Goal: Find specific page/section: Find specific page/section

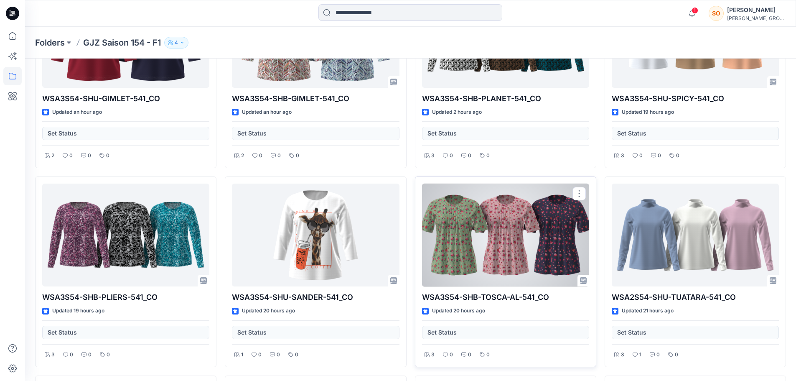
scroll to position [209, 0]
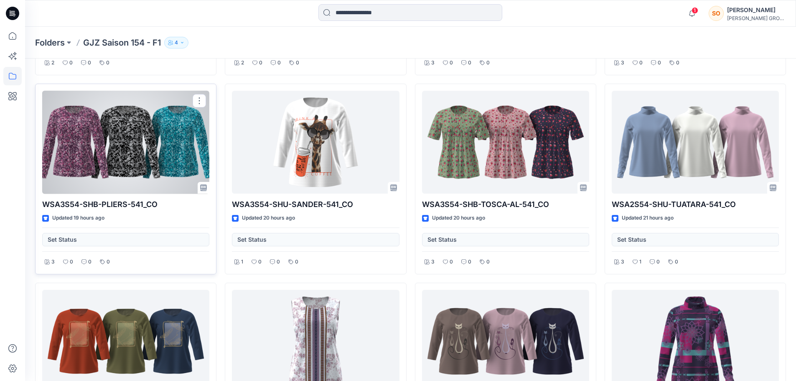
click at [146, 135] on div at bounding box center [125, 142] width 167 height 103
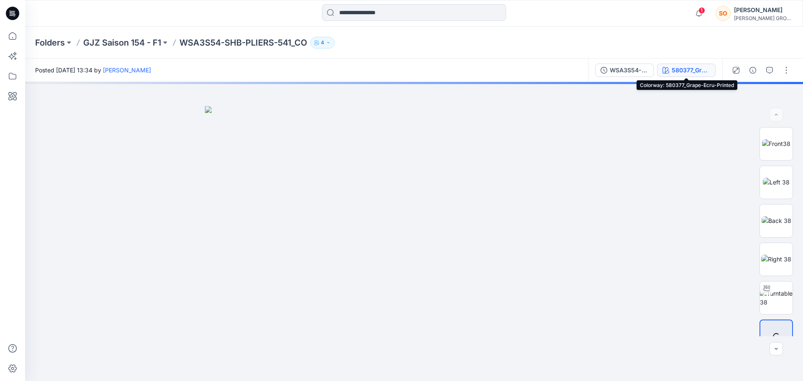
click at [676, 67] on div "580377_Grape-Ecru-Printed" at bounding box center [690, 70] width 38 height 9
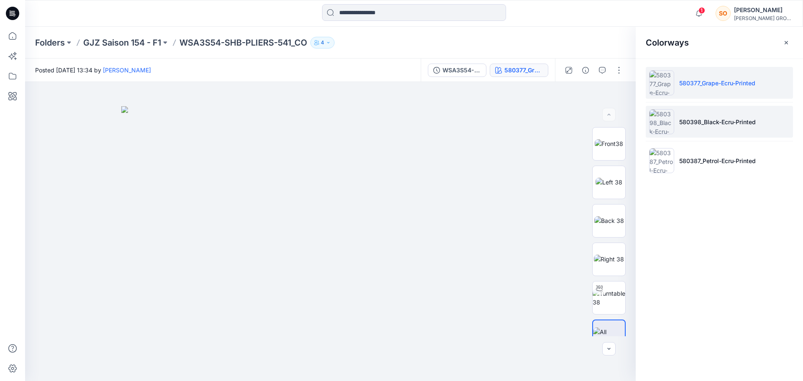
click at [709, 125] on p "580398_Black-Ecru-Printed" at bounding box center [717, 121] width 77 height 9
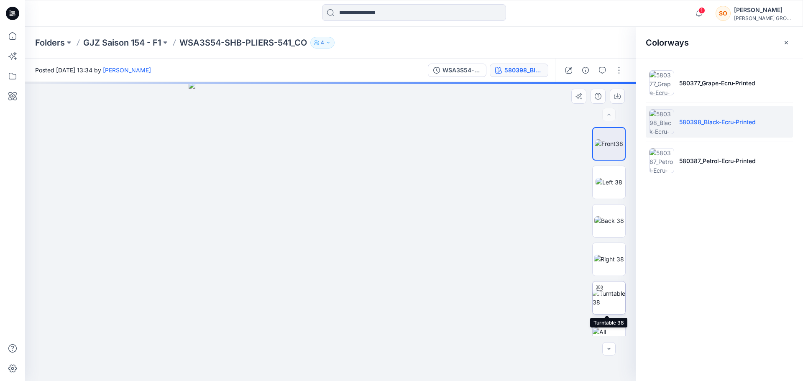
click at [606, 293] on img at bounding box center [608, 298] width 33 height 18
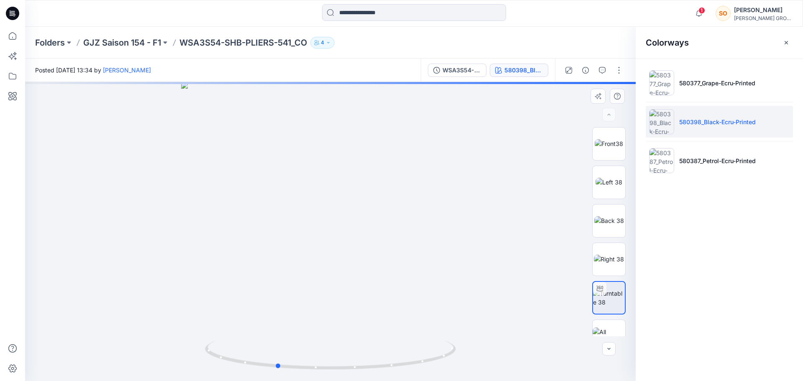
drag, startPoint x: 268, startPoint y: 229, endPoint x: 418, endPoint y: 314, distance: 173.0
click at [435, 314] on div at bounding box center [330, 231] width 610 height 299
drag, startPoint x: 257, startPoint y: 370, endPoint x: 317, endPoint y: 356, distance: 61.9
click at [318, 356] on icon at bounding box center [331, 355] width 253 height 31
click at [697, 160] on p "580387_Petrol-Ecru-Printed" at bounding box center [717, 160] width 77 height 9
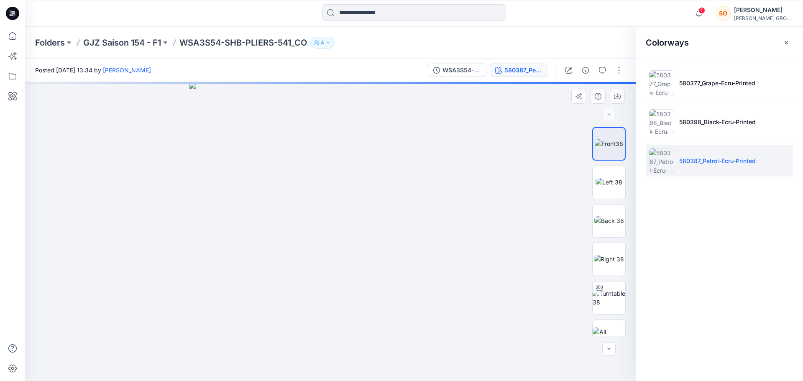
drag, startPoint x: 333, startPoint y: 240, endPoint x: 393, endPoint y: 231, distance: 60.8
click at [463, 254] on img at bounding box center [330, 231] width 283 height 299
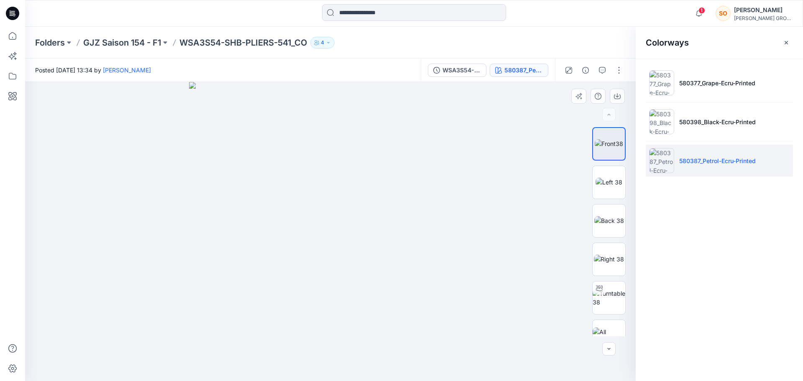
drag, startPoint x: 425, startPoint y: 166, endPoint x: 401, endPoint y: 164, distance: 24.0
click at [284, 175] on img at bounding box center [330, 231] width 283 height 299
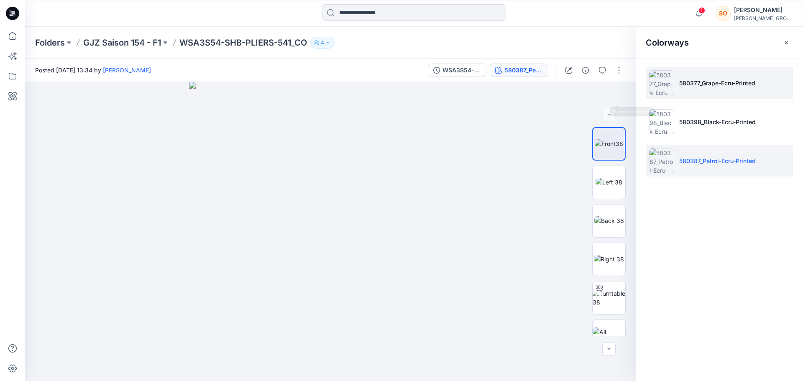
click at [714, 93] on li "580377_Grape-Ecru-Printed" at bounding box center [718, 83] width 147 height 32
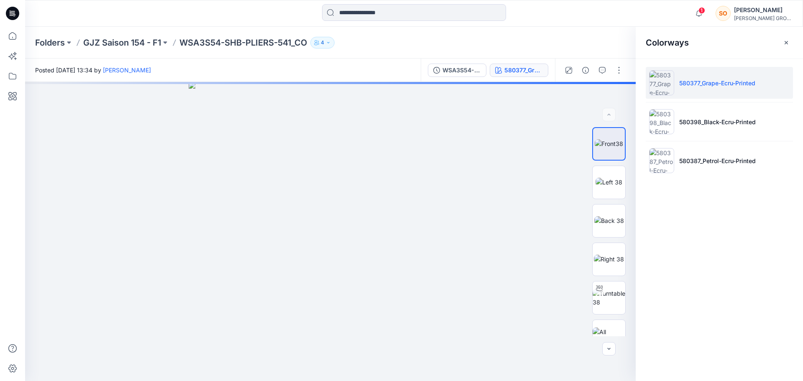
drag, startPoint x: 792, startPoint y: 38, endPoint x: 783, endPoint y: 41, distance: 9.5
click at [792, 39] on button "button" at bounding box center [785, 42] width 13 height 13
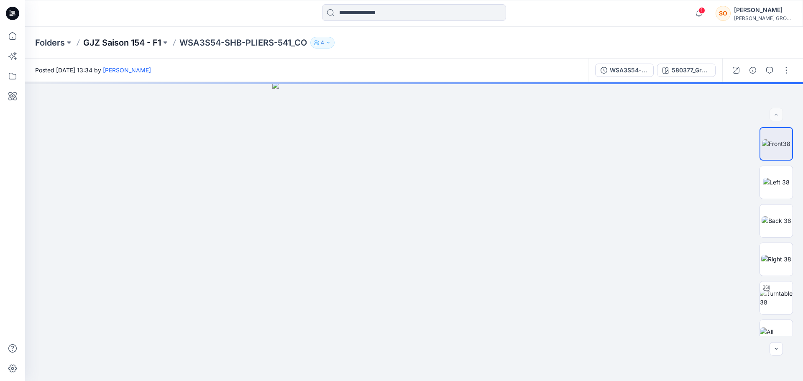
click at [141, 36] on div "Folders GJZ Saison 154 - F1 WSA3S54-SHB-PLIERS-541_CO 4" at bounding box center [414, 43] width 778 height 32
click at [139, 40] on p "GJZ Saison 154 - F1" at bounding box center [122, 43] width 78 height 12
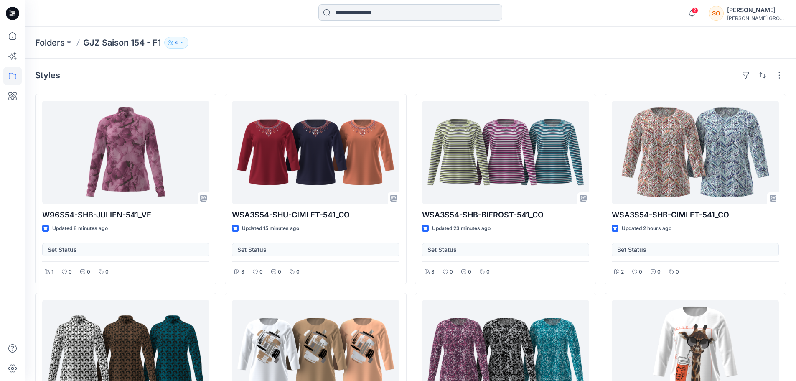
click at [383, 14] on input at bounding box center [411, 12] width 184 height 17
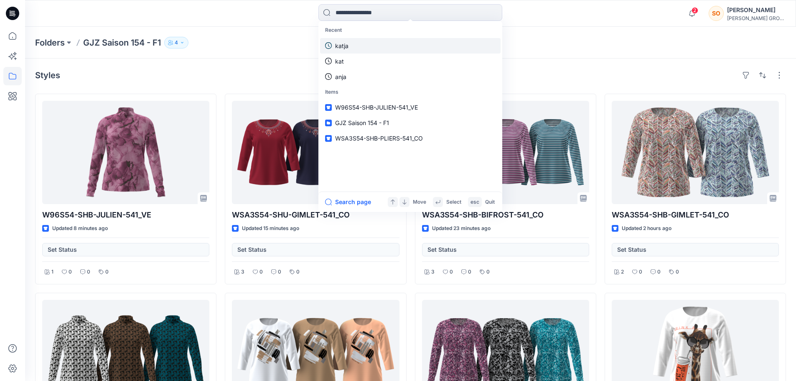
click at [360, 48] on link "katja" at bounding box center [410, 45] width 181 height 15
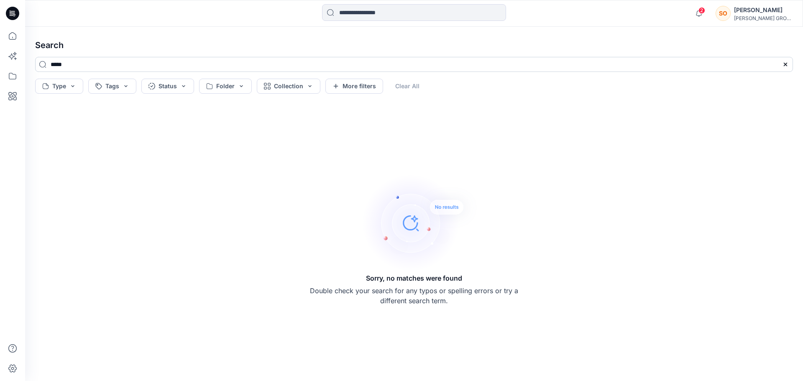
click at [95, 66] on input "*****" at bounding box center [414, 64] width 758 height 15
click at [94, 66] on input "*****" at bounding box center [414, 64] width 758 height 15
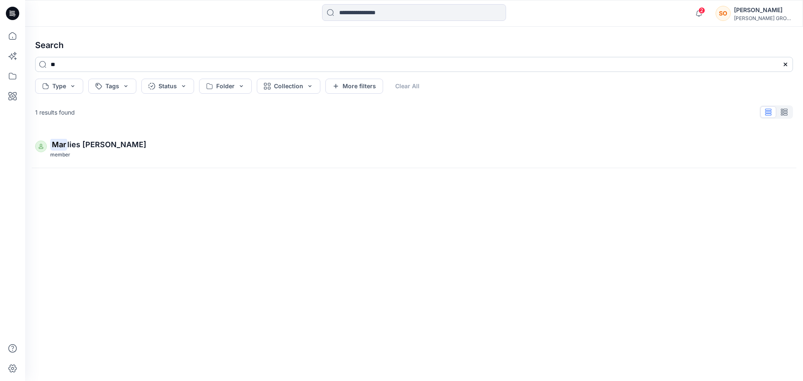
type input "*"
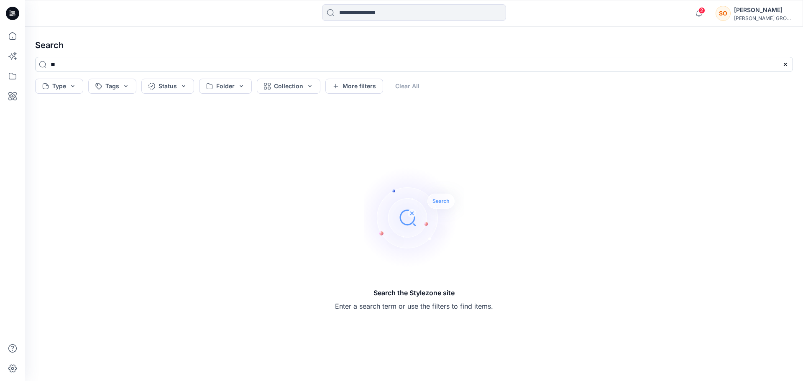
type input "*"
click at [367, 89] on button "More filters" at bounding box center [354, 86] width 58 height 15
click at [374, 86] on button "Created by" at bounding box center [358, 86] width 66 height 15
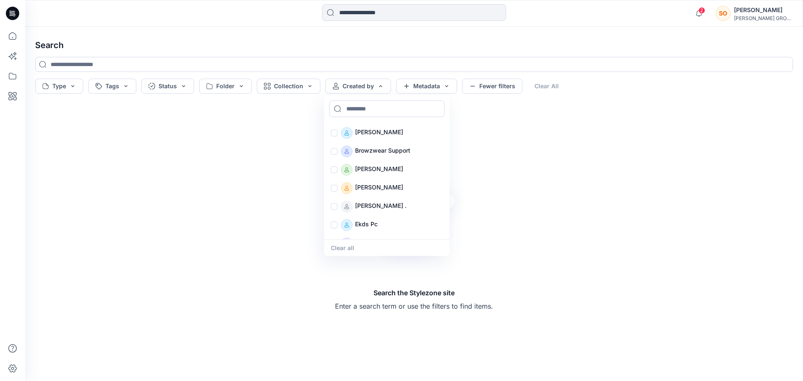
click at [601, 199] on div "Search the Stylezone site Enter a search term or use the filters to find items." at bounding box center [413, 239] width 771 height 270
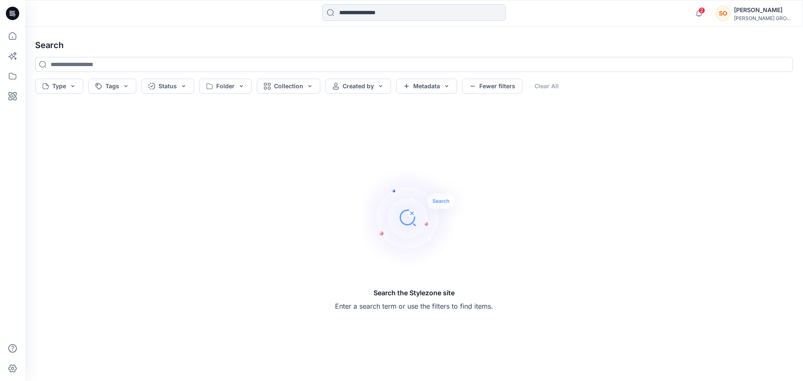
click at [762, 8] on div "[PERSON_NAME]" at bounding box center [763, 10] width 59 height 10
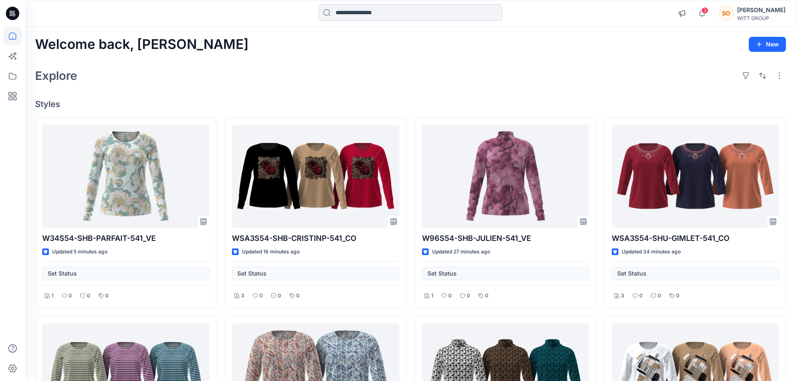
click at [347, 15] on input at bounding box center [411, 12] width 184 height 17
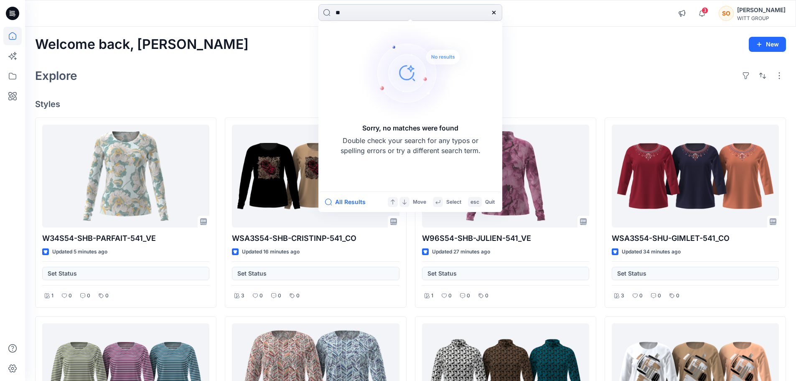
type input "*"
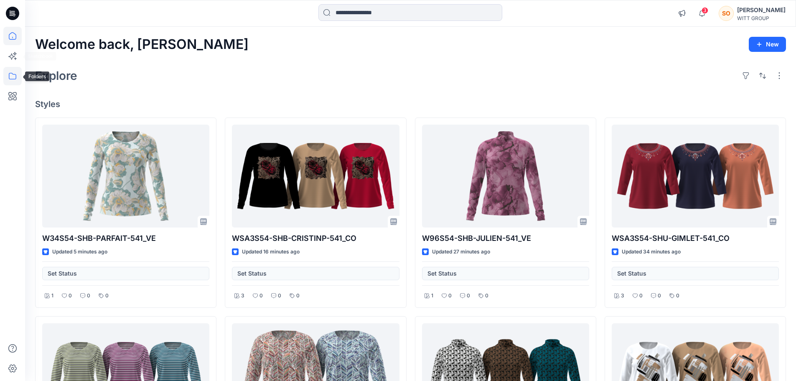
click at [15, 78] on icon at bounding box center [12, 76] width 18 height 18
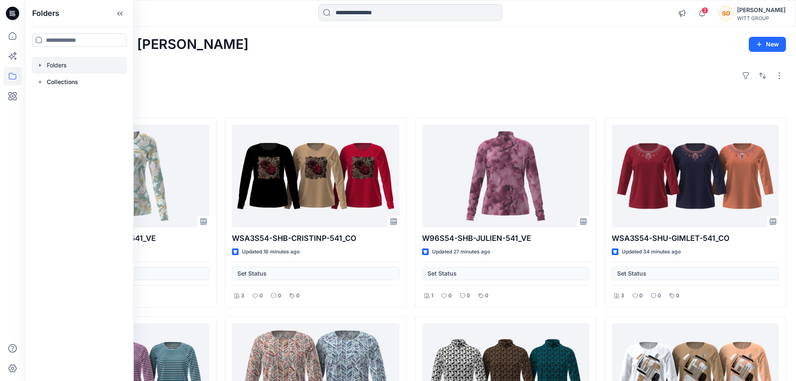
click at [58, 64] on div at bounding box center [79, 65] width 95 height 17
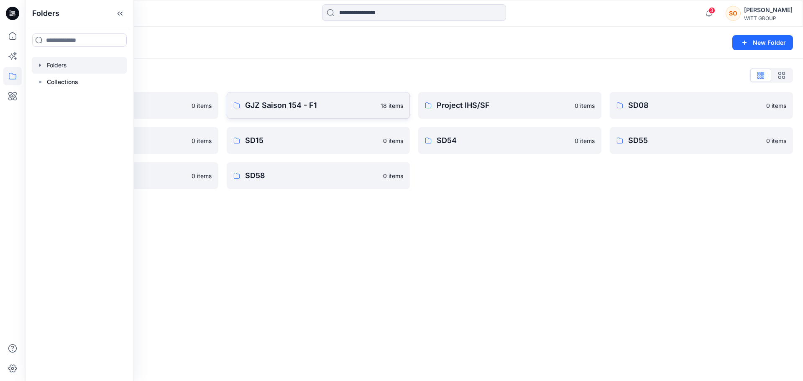
click at [281, 110] on p "GJZ Saison 154 - F1" at bounding box center [310, 105] width 130 height 12
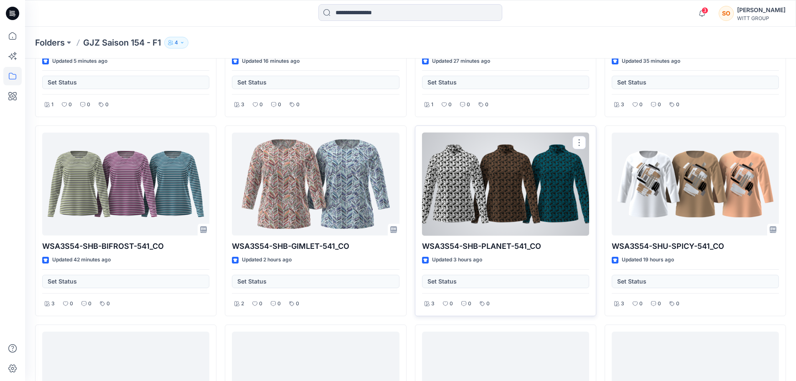
scroll to position [341, 0]
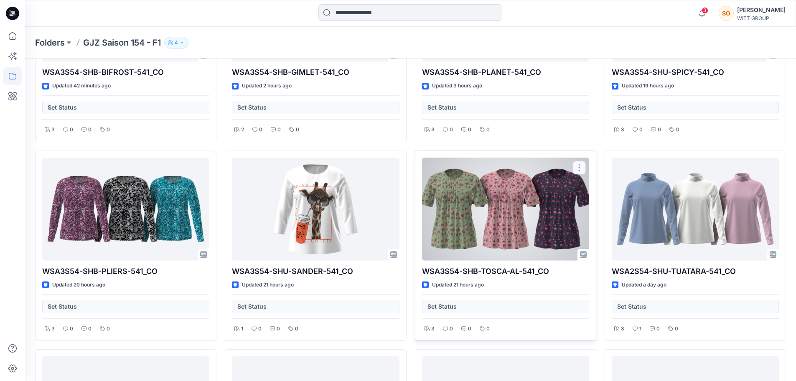
click at [575, 169] on button "button" at bounding box center [579, 167] width 13 height 13
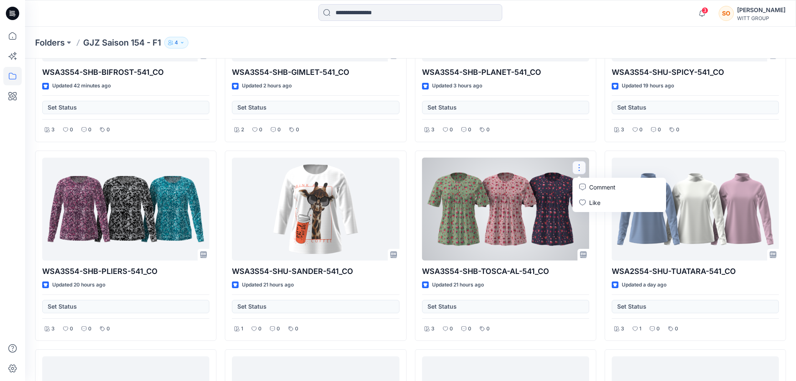
click at [574, 148] on div "W96S54-SHB-JULIEN-541_VE Updated 27 minutes ago Set Status 1 0 0 0 WSA3S54-SHB-…" at bounding box center [505, 246] width 181 height 986
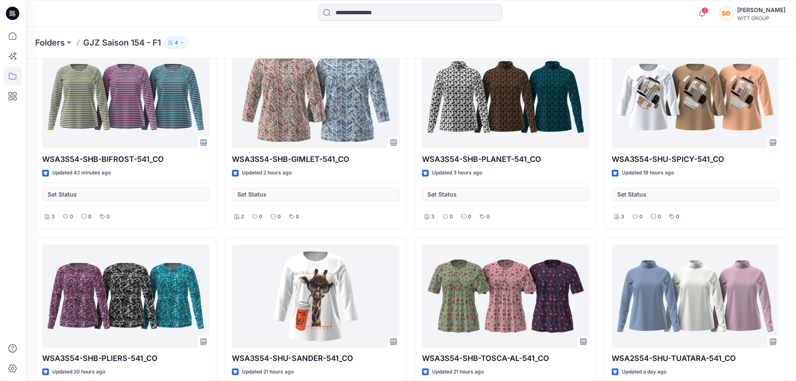
scroll to position [0, 0]
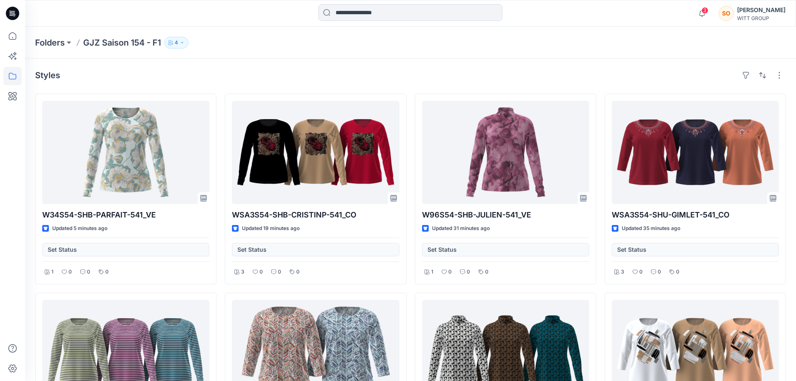
click at [171, 35] on div "Folders GJZ Saison 154 - F1 4" at bounding box center [410, 43] width 771 height 32
click at [176, 42] on p "4" at bounding box center [176, 42] width 3 height 9
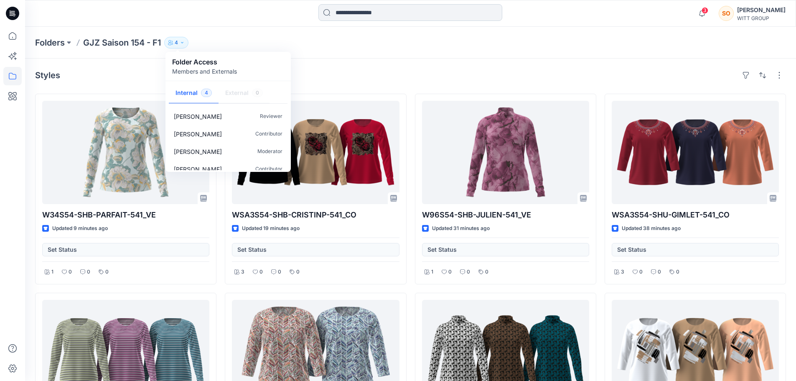
click at [331, 15] on input at bounding box center [411, 12] width 184 height 17
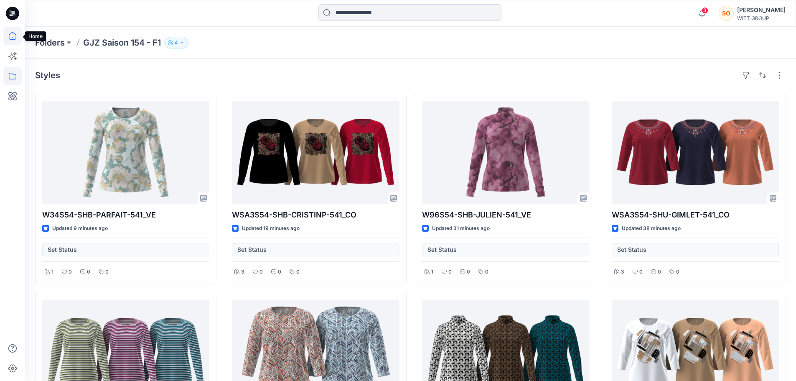
click at [15, 31] on icon at bounding box center [12, 36] width 18 height 18
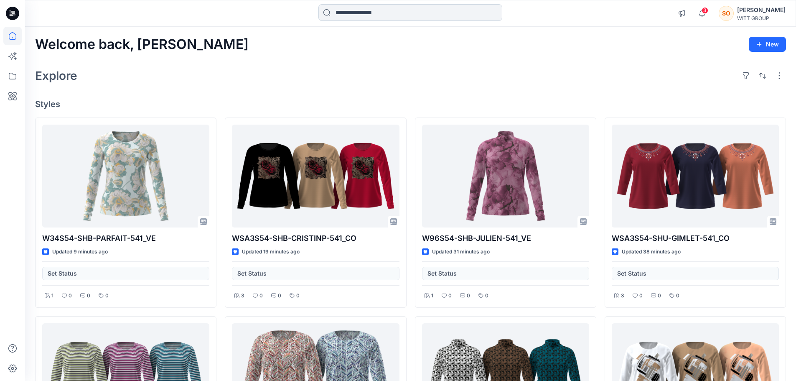
click at [409, 20] on div at bounding box center [411, 13] width 184 height 18
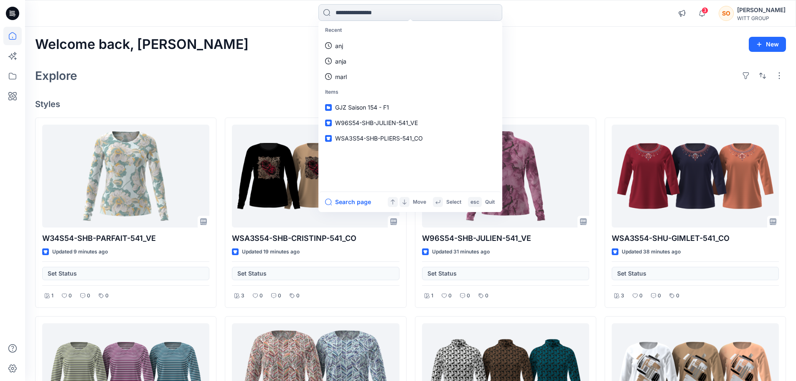
click at [319, 13] on input at bounding box center [411, 12] width 184 height 17
click at [326, 14] on input at bounding box center [411, 12] width 184 height 17
click at [353, 203] on button "Search page" at bounding box center [348, 202] width 46 height 10
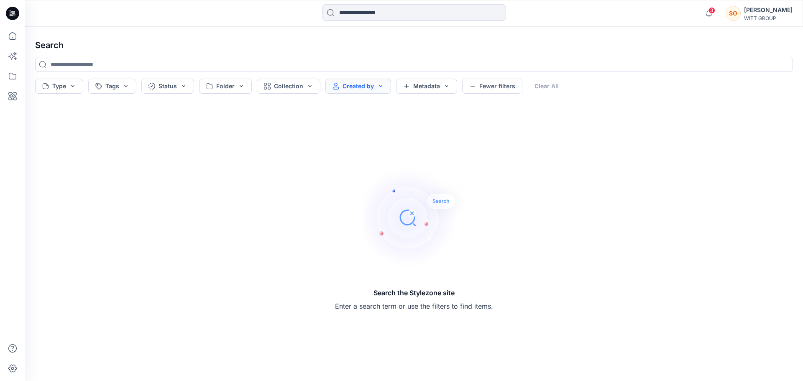
click at [347, 87] on button "Created by" at bounding box center [358, 86] width 66 height 15
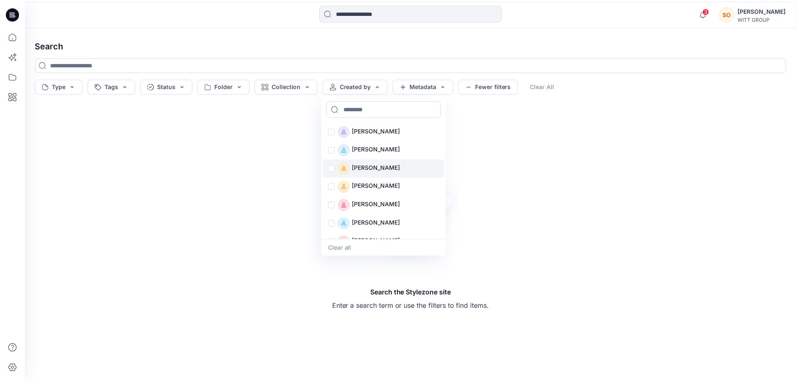
scroll to position [326, 0]
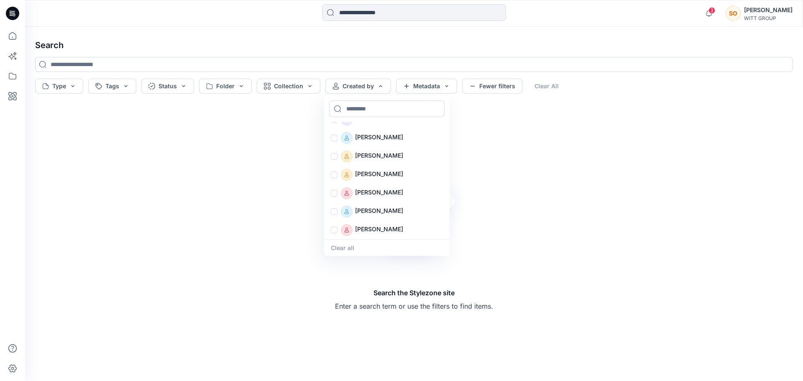
click at [216, 210] on div "Search the Stylezone site Enter a search term or use the filters to find items." at bounding box center [413, 239] width 771 height 270
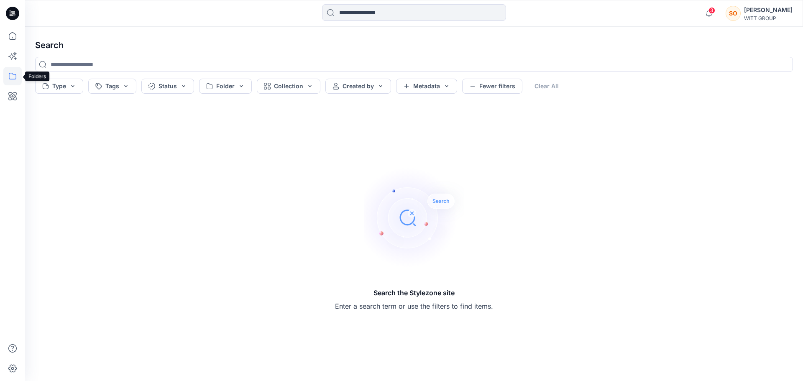
click at [11, 77] on icon at bounding box center [12, 76] width 18 height 18
click at [12, 92] on icon at bounding box center [12, 96] width 18 height 18
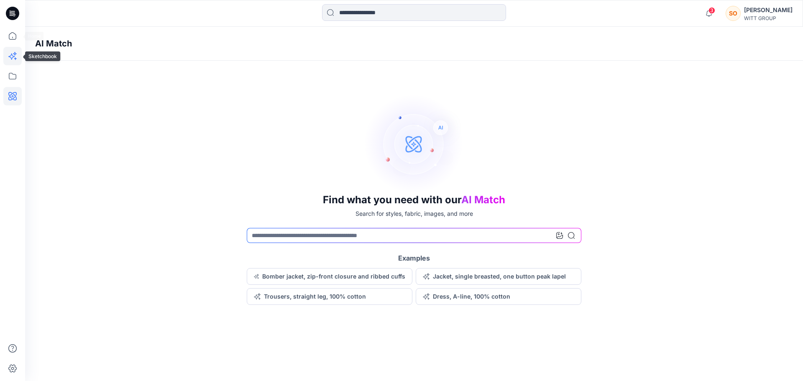
click at [14, 51] on icon at bounding box center [12, 56] width 18 height 18
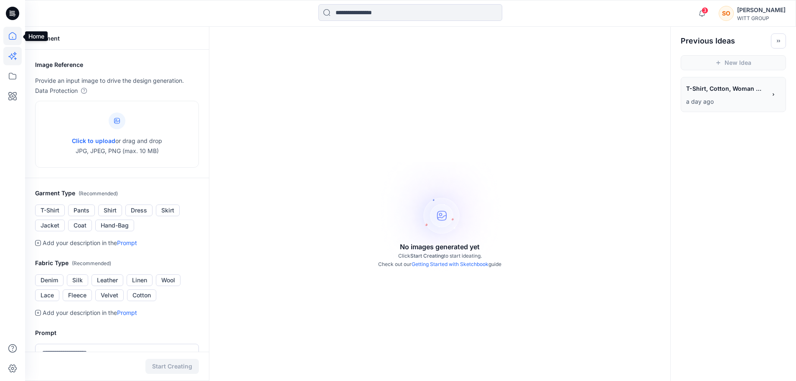
click at [18, 35] on icon at bounding box center [12, 36] width 18 height 18
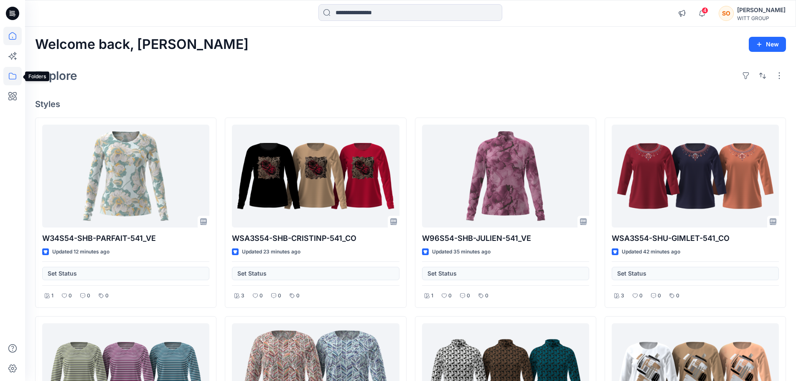
click at [20, 78] on icon at bounding box center [12, 76] width 18 height 18
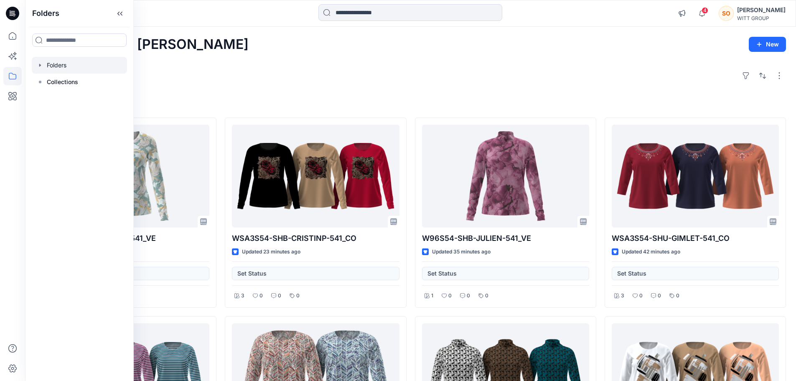
click at [87, 69] on div at bounding box center [79, 65] width 95 height 17
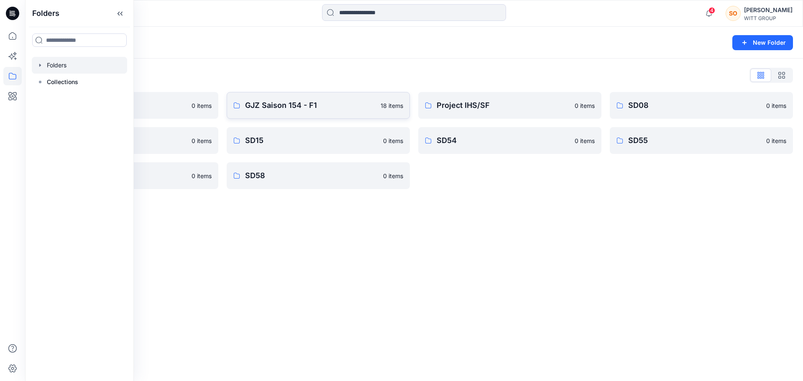
click at [320, 105] on p "GJZ Saison 154 - F1" at bounding box center [310, 105] width 130 height 12
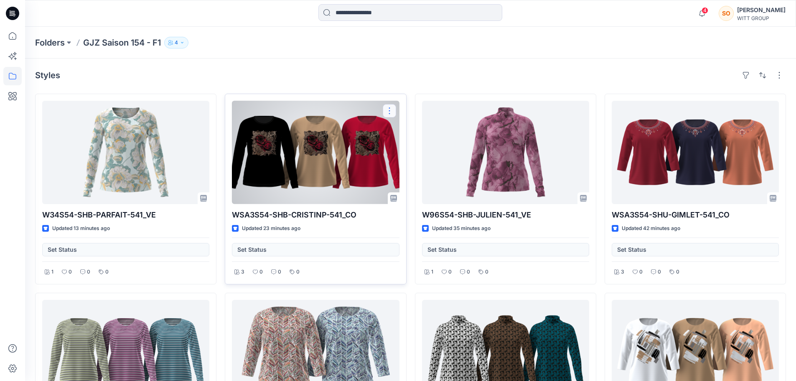
click at [393, 112] on button "button" at bounding box center [389, 110] width 13 height 13
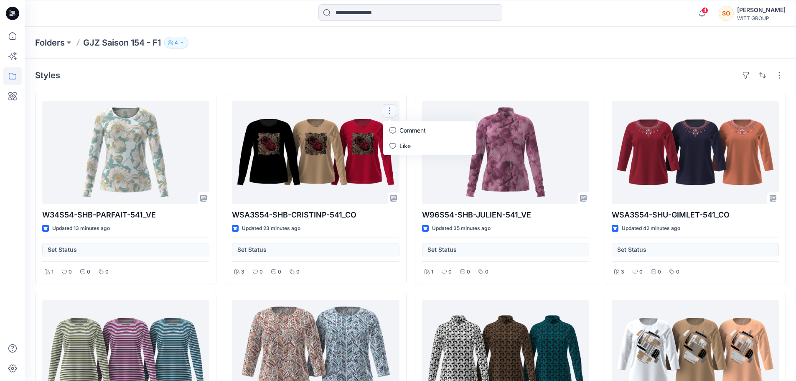
click at [549, 56] on div "Folders GJZ Saison 154 - F1 4" at bounding box center [410, 43] width 771 height 32
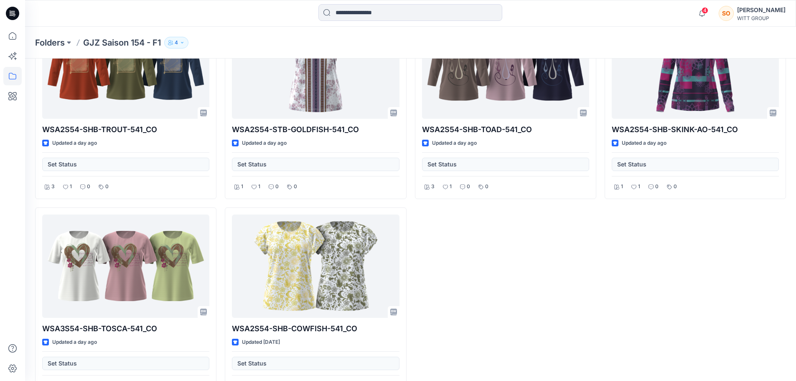
scroll to position [709, 0]
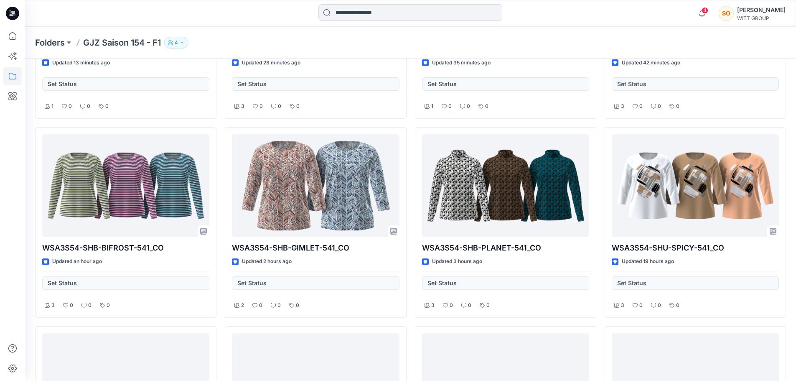
scroll to position [0, 0]
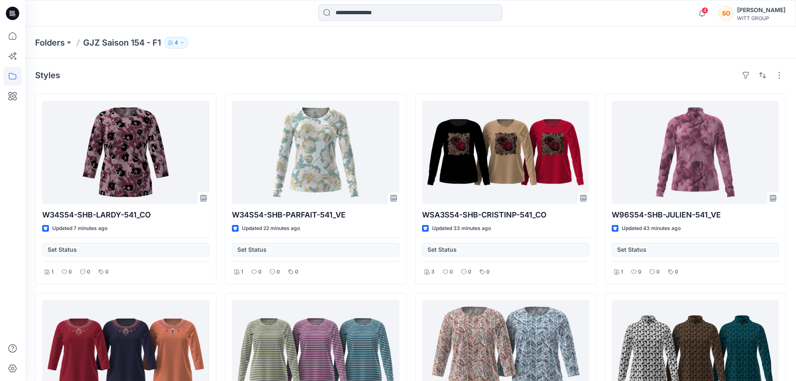
click at [299, 72] on div "Styles" at bounding box center [410, 75] width 751 height 13
click at [182, 46] on button "4" at bounding box center [176, 43] width 24 height 12
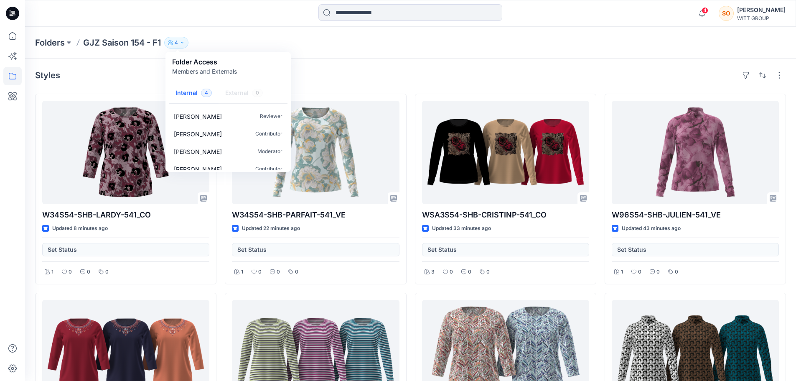
click at [265, 41] on div "Folders GJZ Saison 154 - F1 4 Folder Access Members and Externals Internal 4 Ex…" at bounding box center [378, 43] width 686 height 12
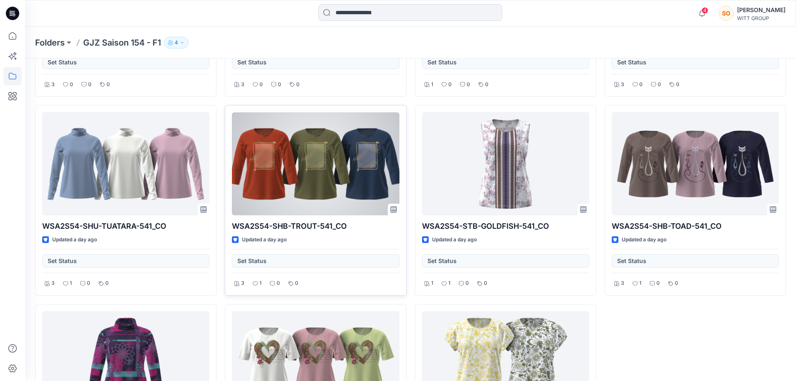
scroll to position [709, 0]
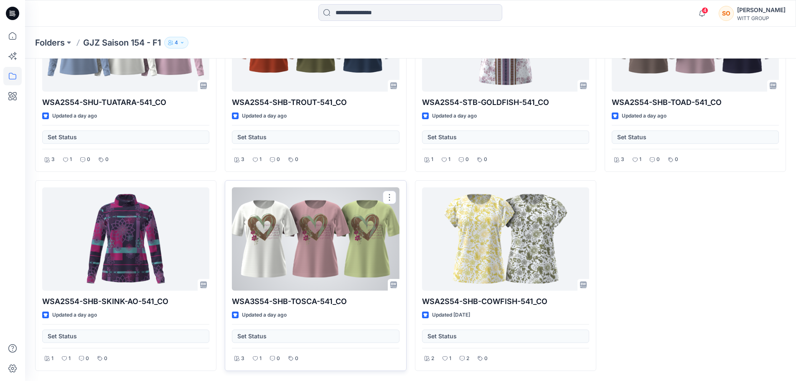
click at [343, 247] on div at bounding box center [315, 238] width 167 height 103
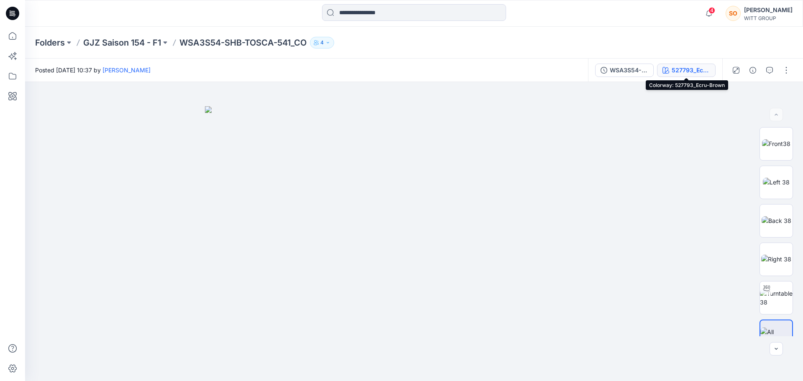
click at [695, 69] on div "527793_Ecru-Brown" at bounding box center [690, 70] width 38 height 9
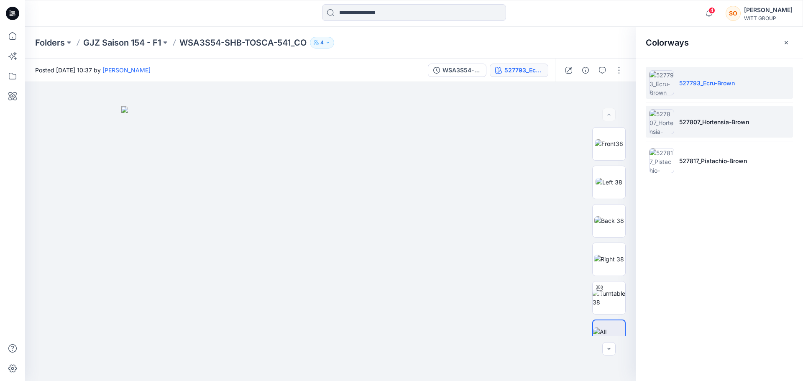
click at [698, 123] on p "527807_Hortensia-Brown" at bounding box center [714, 121] width 70 height 9
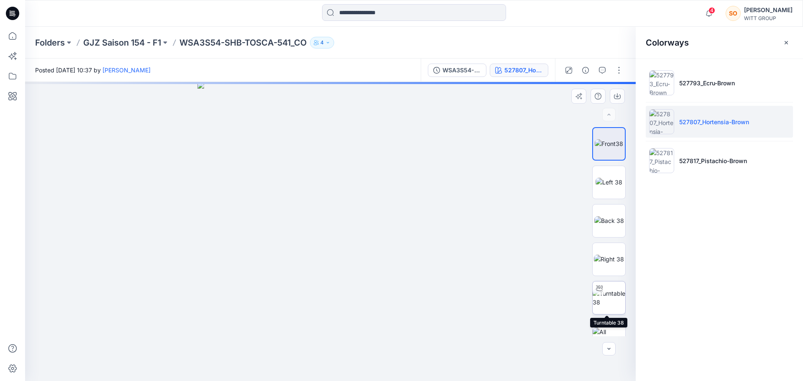
click at [610, 301] on img at bounding box center [608, 298] width 33 height 18
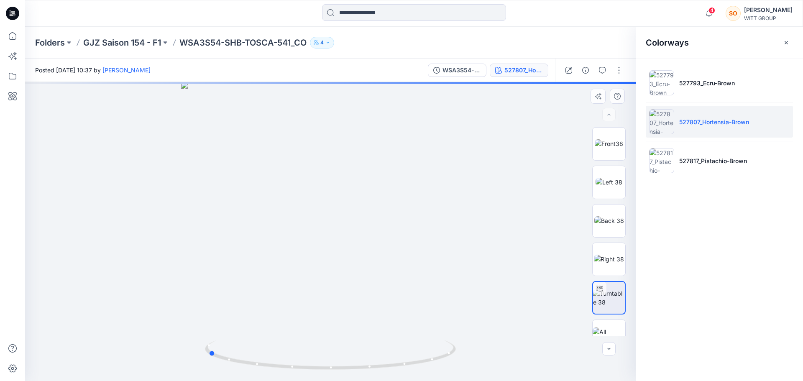
drag, startPoint x: 319, startPoint y: 239, endPoint x: 196, endPoint y: 256, distance: 123.7
click at [196, 256] on div at bounding box center [330, 231] width 610 height 299
drag, startPoint x: 362, startPoint y: 267, endPoint x: 244, endPoint y: 286, distance: 120.2
click at [244, 286] on div at bounding box center [330, 231] width 610 height 299
click at [608, 139] on img at bounding box center [608, 143] width 28 height 9
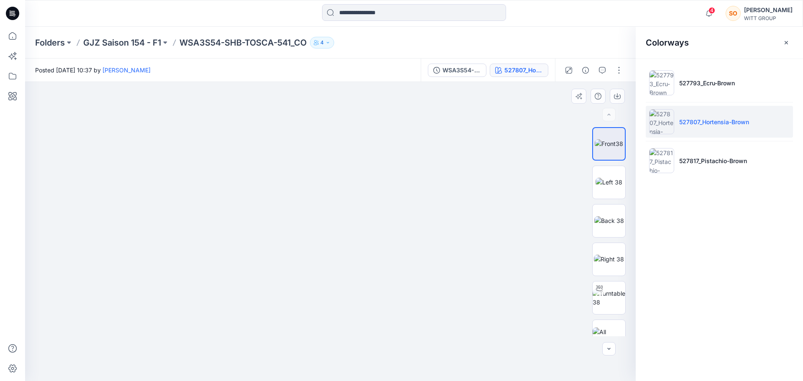
drag, startPoint x: 351, startPoint y: 119, endPoint x: 349, endPoint y: 369, distance: 250.4
click at [349, 369] on img at bounding box center [330, 184] width 570 height 394
click at [606, 72] on button "button" at bounding box center [601, 70] width 13 height 13
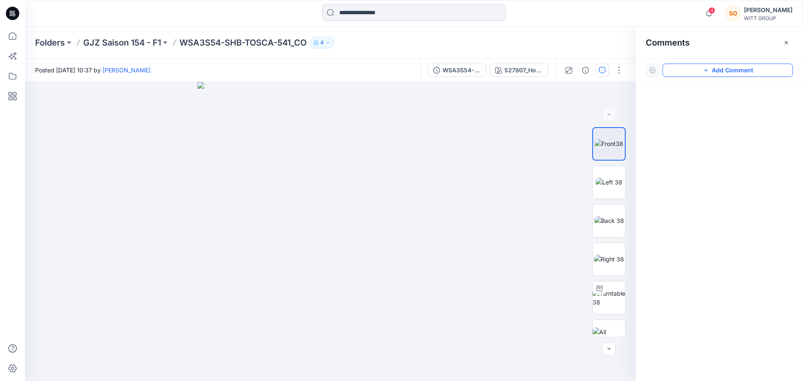
click at [714, 75] on button "Add Comment" at bounding box center [727, 70] width 130 height 13
click at [785, 46] on button "button" at bounding box center [785, 42] width 13 height 13
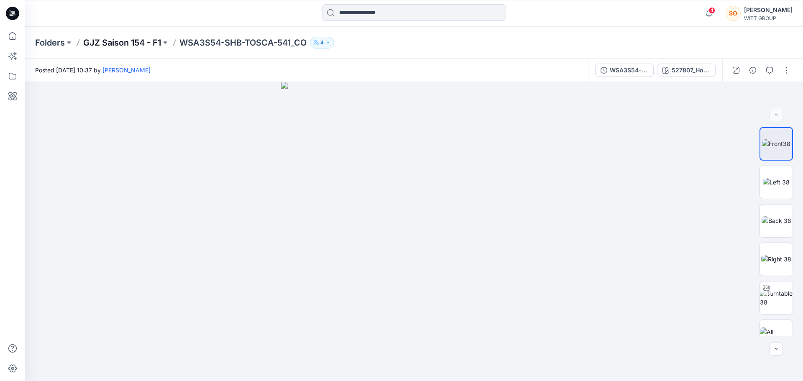
click at [146, 38] on p "GJZ Saison 154 - F1" at bounding box center [122, 43] width 78 height 12
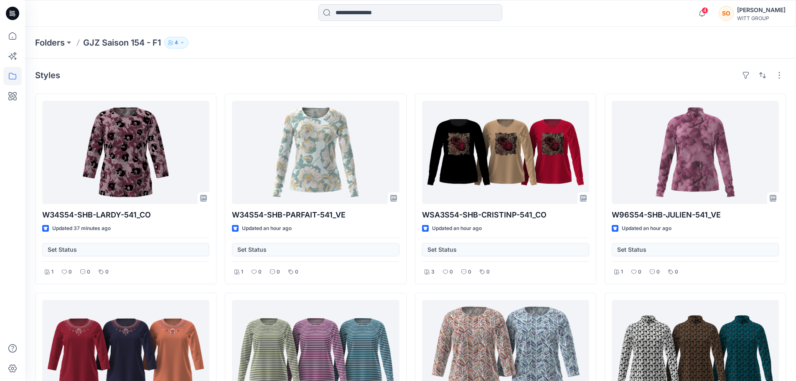
click at [773, 16] on div "WITT GROUP" at bounding box center [761, 18] width 48 height 6
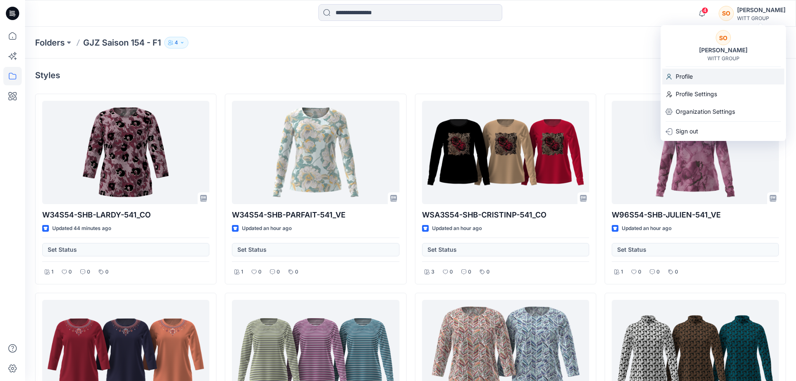
click at [695, 71] on div "Profile" at bounding box center [724, 77] width 122 height 16
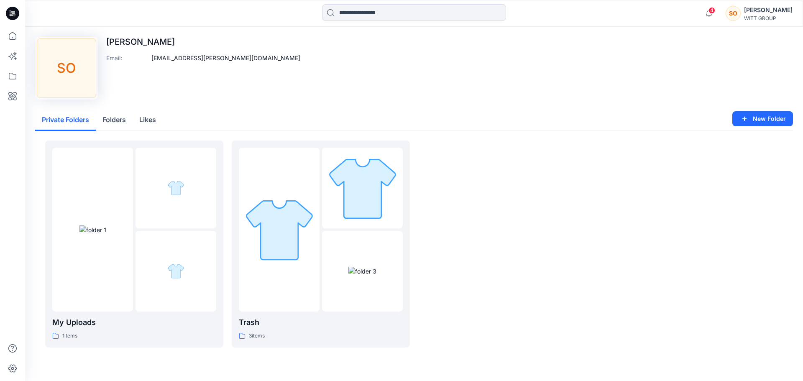
click at [780, 16] on div "WITT GROUP" at bounding box center [768, 18] width 48 height 6
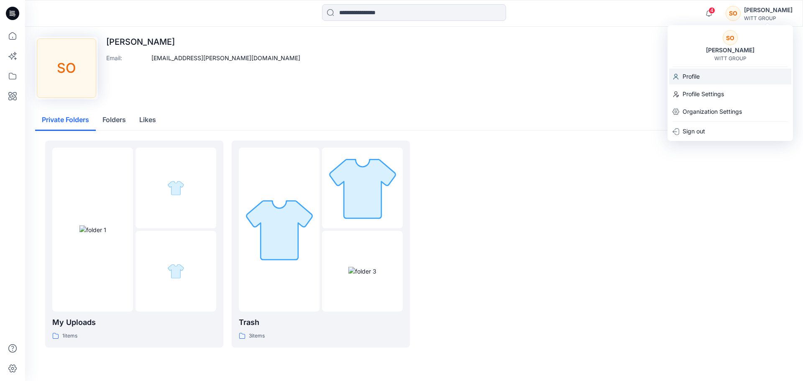
click at [697, 77] on p "Profile" at bounding box center [690, 77] width 17 height 16
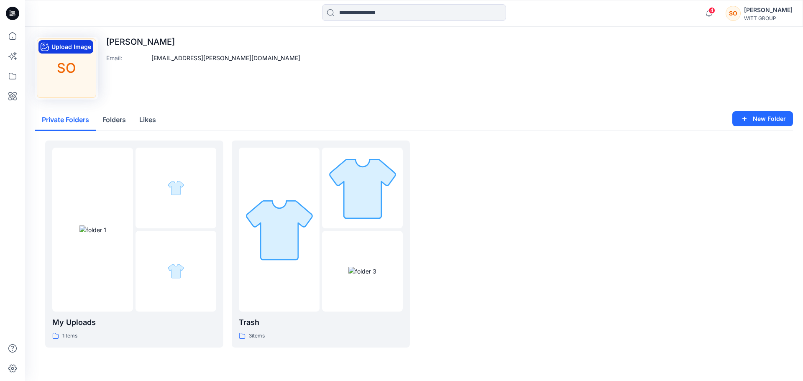
click at [71, 52] on button "Upload Image" at bounding box center [65, 46] width 55 height 13
click at [761, 11] on div "[PERSON_NAME]" at bounding box center [768, 10] width 48 height 10
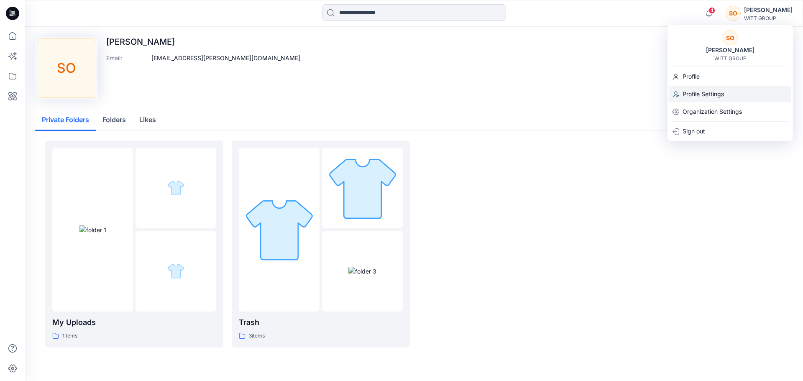
click at [709, 94] on p "Profile Settings" at bounding box center [702, 94] width 41 height 16
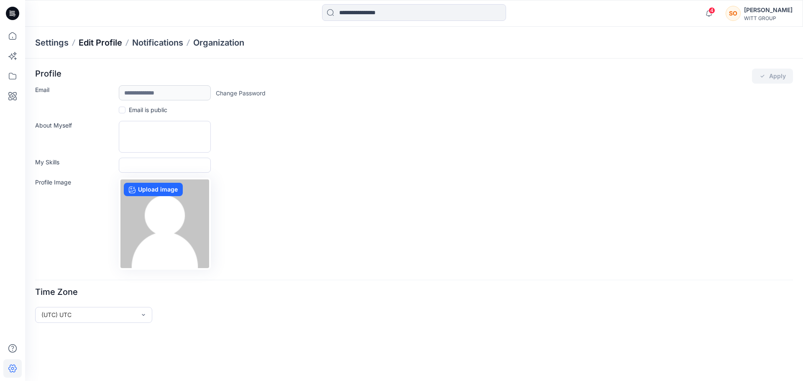
click at [103, 42] on p "Edit Profile" at bounding box center [100, 43] width 43 height 12
click at [173, 32] on div "Settings Edit Profile Notifications Organization" at bounding box center [414, 43] width 778 height 32
click at [166, 41] on p "Notifications" at bounding box center [157, 43] width 51 height 12
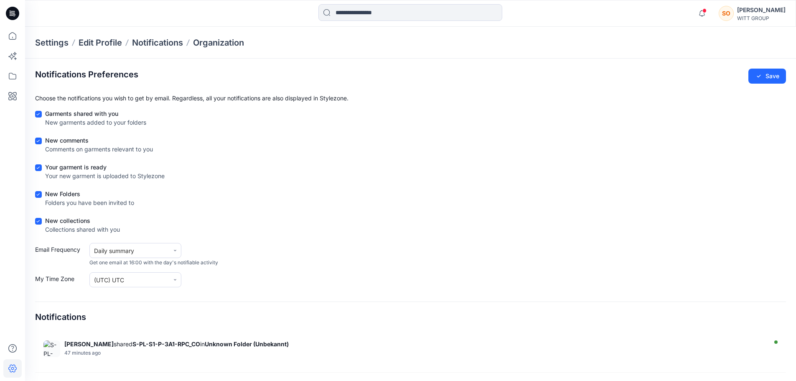
click at [53, 38] on p "Settings" at bounding box center [51, 43] width 33 height 12
click at [14, 38] on icon at bounding box center [12, 36] width 18 height 18
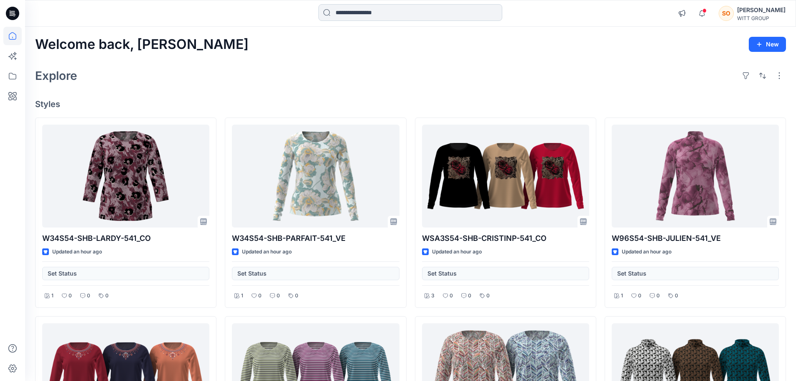
click at [385, 15] on input at bounding box center [411, 12] width 184 height 17
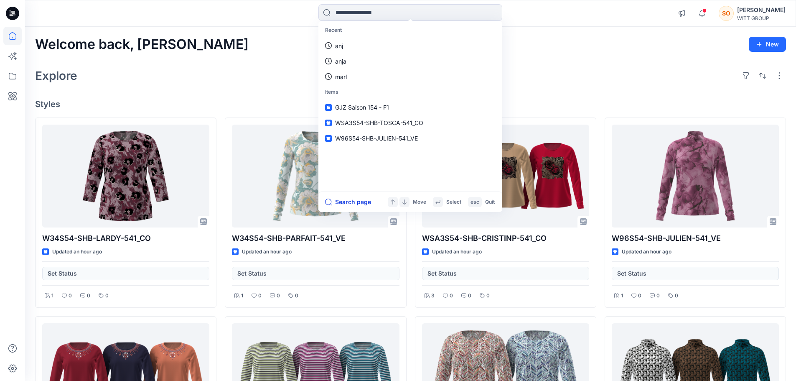
click at [345, 202] on button "Search page" at bounding box center [348, 202] width 46 height 10
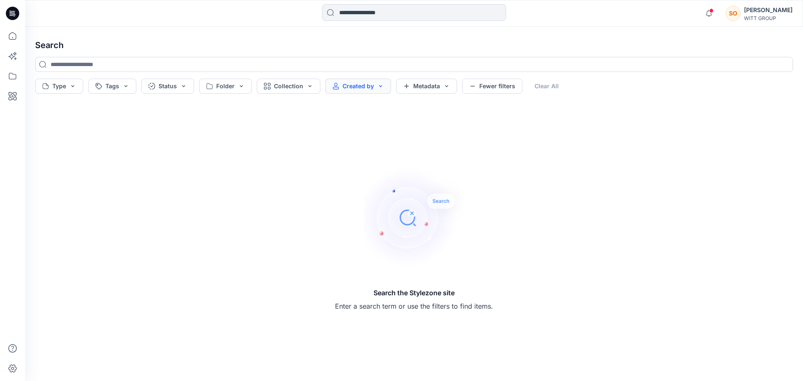
click at [356, 83] on button "Created by" at bounding box center [358, 86] width 66 height 15
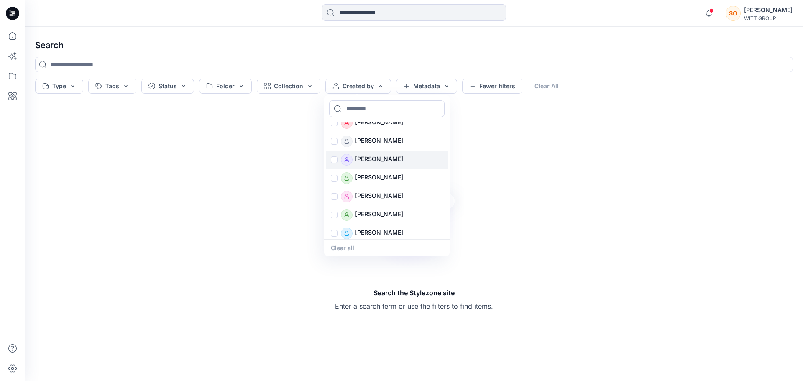
scroll to position [159, 0]
click at [383, 174] on p "[PERSON_NAME]" at bounding box center [379, 177] width 48 height 12
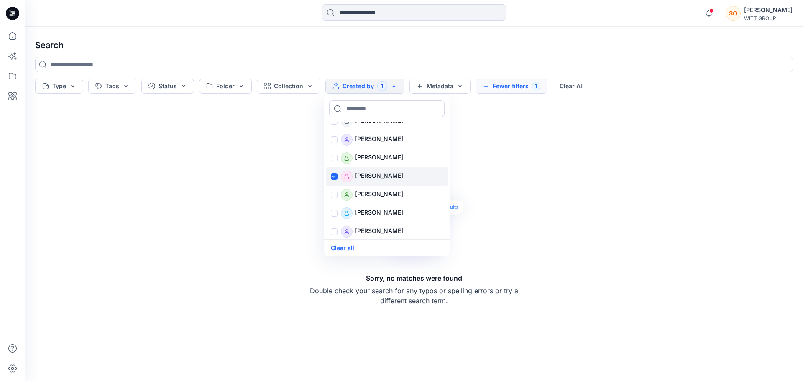
click at [362, 174] on p "[PERSON_NAME]" at bounding box center [379, 177] width 48 height 12
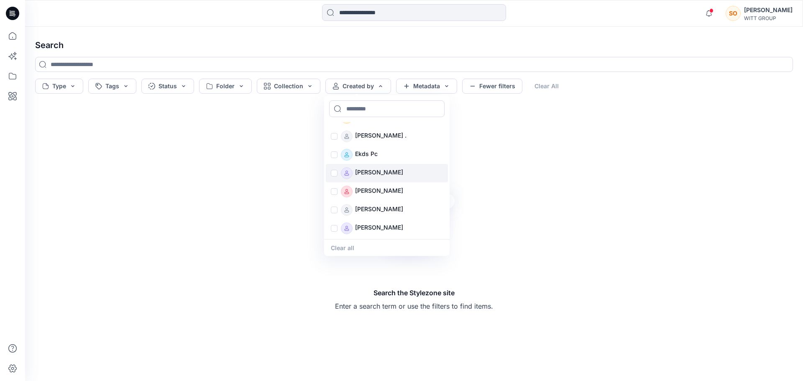
scroll to position [0, 0]
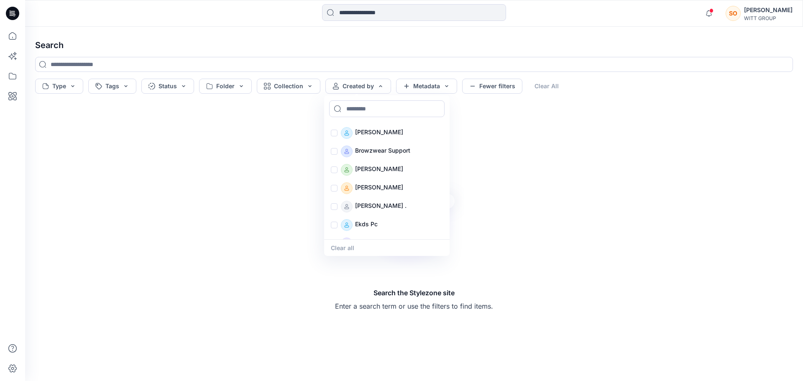
drag, startPoint x: 600, startPoint y: 225, endPoint x: 515, endPoint y: 174, distance: 99.5
click at [600, 225] on div "Search the Stylezone site Enter a search term or use the filters to find items." at bounding box center [413, 239] width 771 height 270
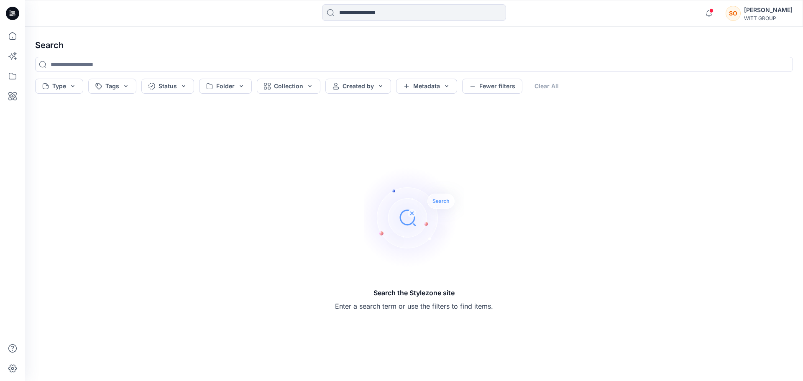
click at [383, 95] on div "Search Type Tags Status Folder Collection Created by Metadata Fewer filters Cle…" at bounding box center [414, 204] width 778 height 354
click at [368, 82] on button "Created by" at bounding box center [358, 86] width 66 height 15
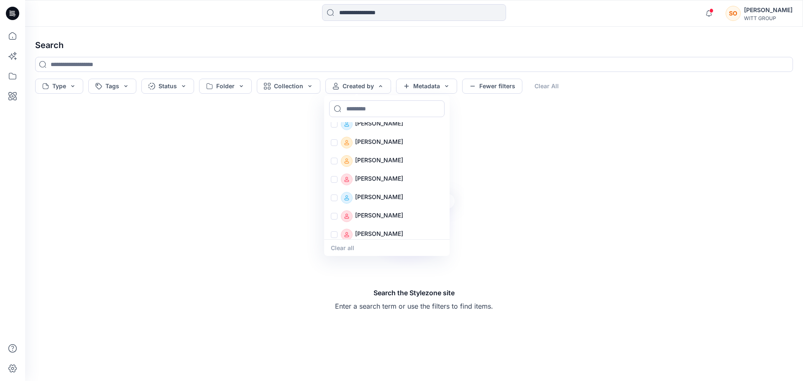
scroll to position [363, 0]
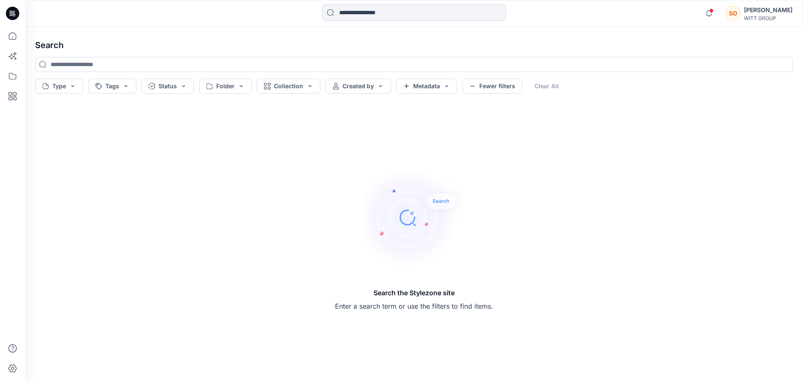
click at [389, 89] on div "Type Tags Status Folder Collection Created by Metadata Fewer filters Clear All" at bounding box center [414, 86] width 758 height 15
click at [777, 5] on div "Notifications [PERSON_NAME] shared S-PL-S1-P-3A1-RPC_CO in Unknown Folder (Unbe…" at bounding box center [746, 13] width 92 height 18
click at [767, 13] on div "[PERSON_NAME]" at bounding box center [768, 10] width 48 height 10
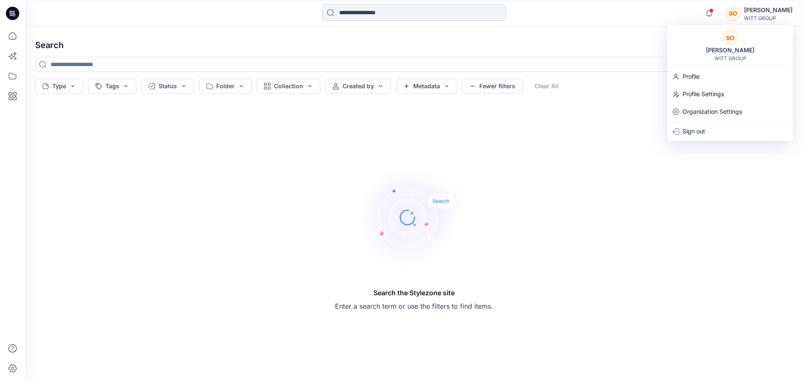
click at [446, 12] on input at bounding box center [414, 12] width 184 height 17
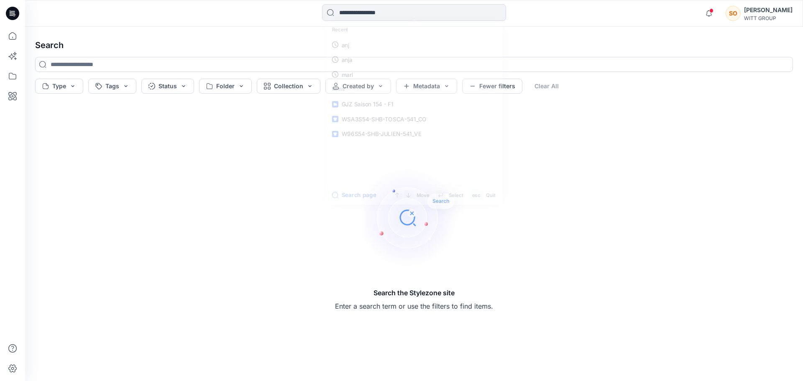
drag, startPoint x: 109, startPoint y: 148, endPoint x: 95, endPoint y: 124, distance: 27.5
click at [107, 147] on div "Search the Stylezone site Enter a search term or use the filters to find items." at bounding box center [413, 239] width 771 height 270
click at [364, 87] on button "Created by" at bounding box center [358, 86] width 66 height 15
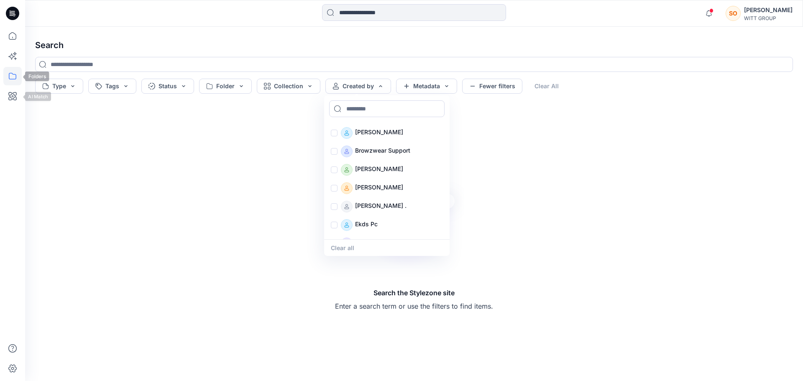
click at [14, 77] on icon at bounding box center [12, 76] width 18 height 18
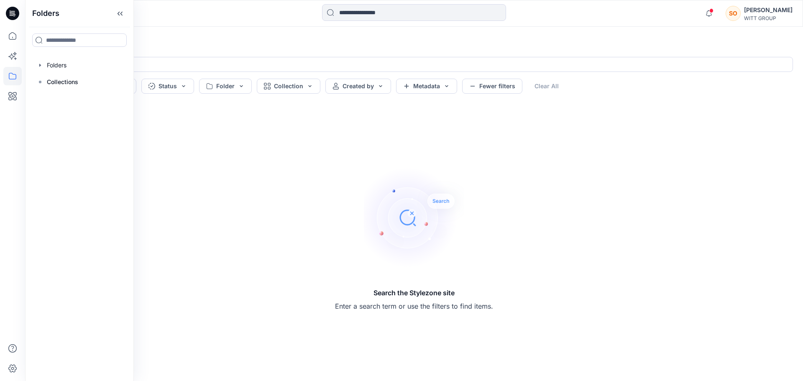
click at [779, 7] on div "[PERSON_NAME]" at bounding box center [768, 10] width 48 height 10
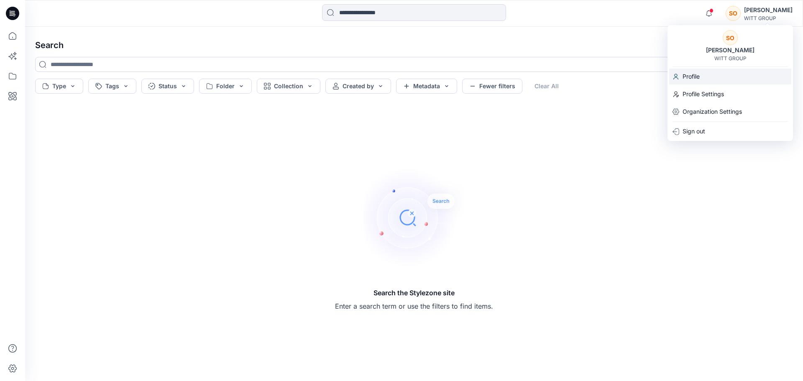
click at [719, 71] on div "Profile" at bounding box center [730, 77] width 122 height 16
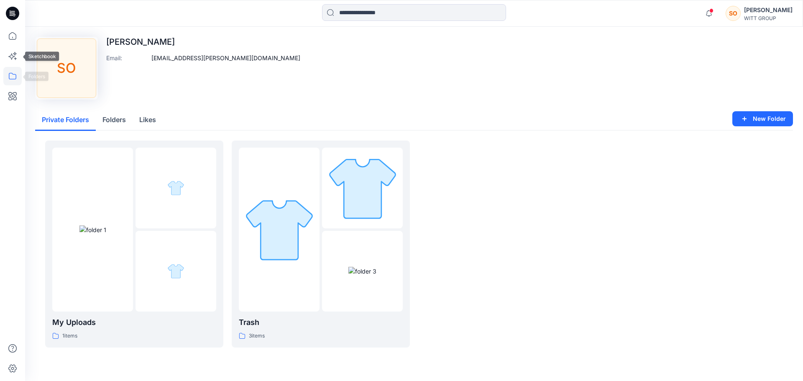
click at [10, 69] on icon at bounding box center [12, 76] width 18 height 18
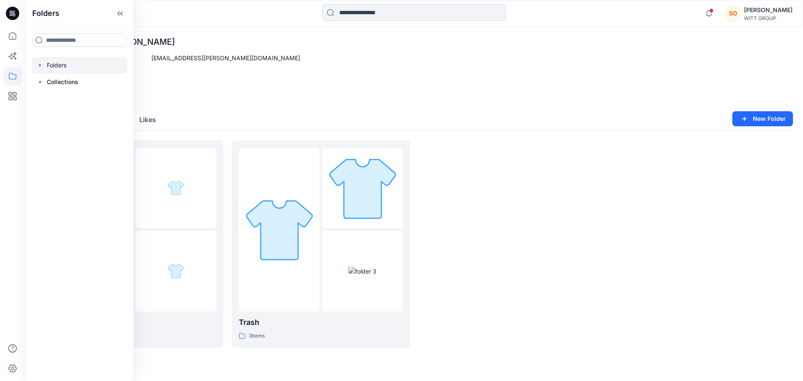
click at [50, 68] on div at bounding box center [79, 65] width 95 height 17
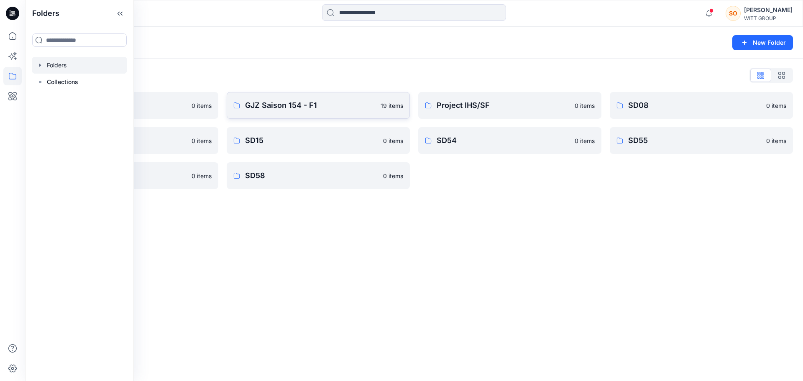
click at [279, 104] on p "GJZ Saison 154 - F1" at bounding box center [310, 105] width 130 height 12
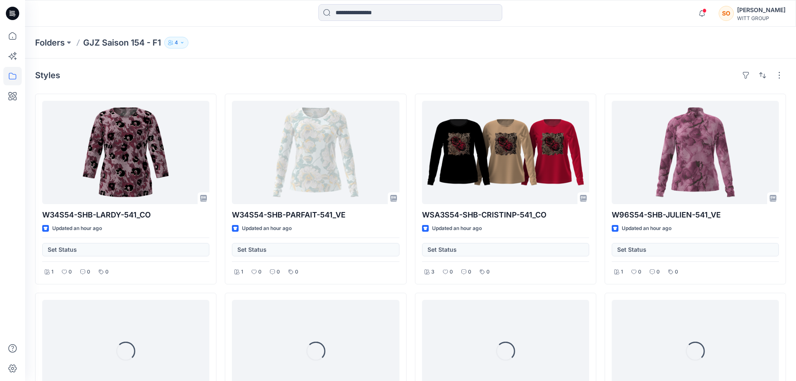
click at [186, 38] on button "4" at bounding box center [176, 43] width 24 height 12
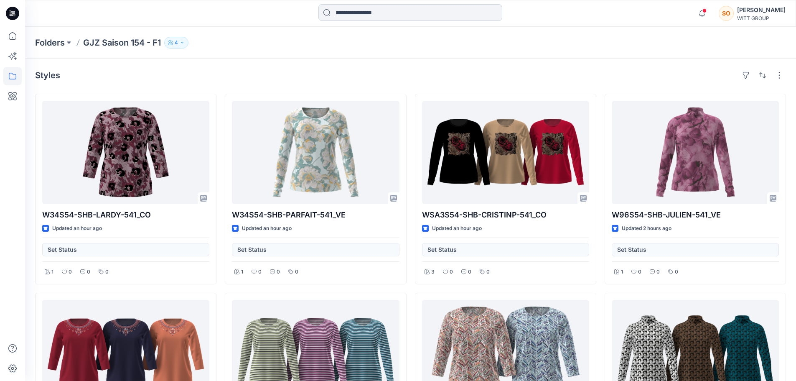
click at [359, 18] on input at bounding box center [411, 12] width 184 height 17
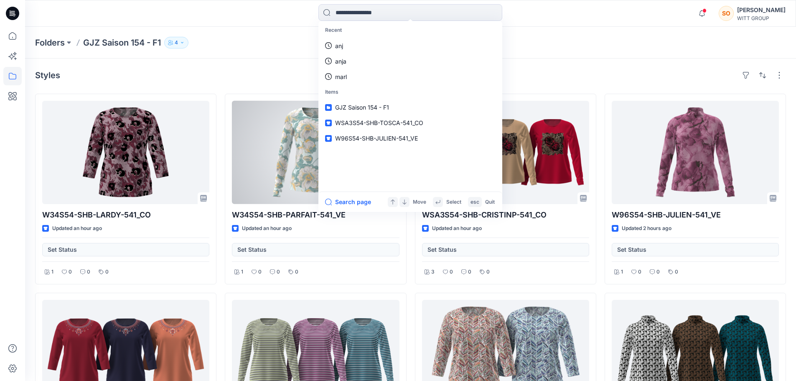
click at [335, 210] on div "Search page Move Select esc Quit" at bounding box center [411, 201] width 184 height 20
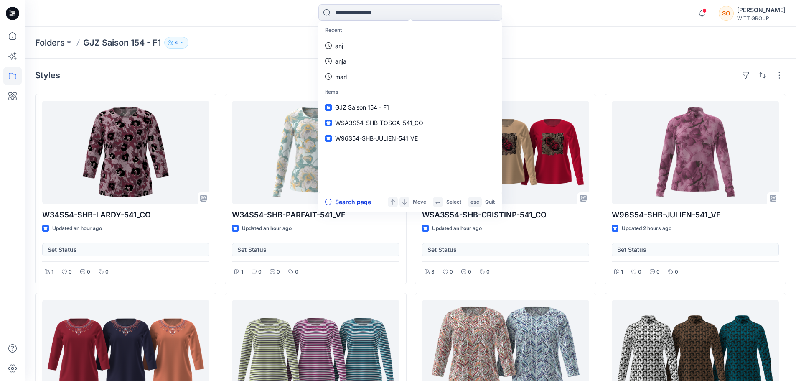
click at [341, 205] on button "Search page" at bounding box center [348, 202] width 46 height 10
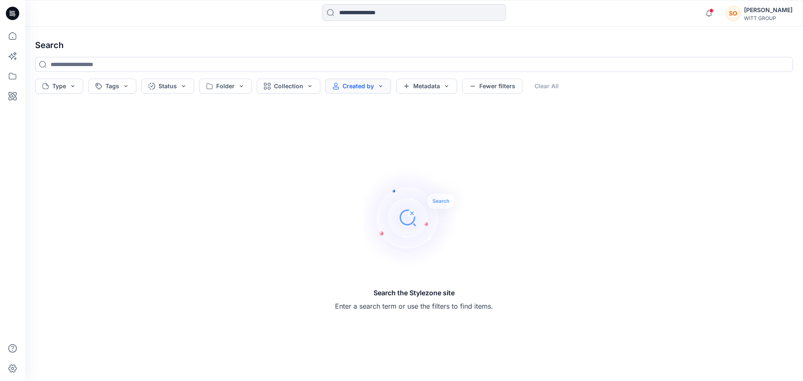
click at [355, 90] on button "Created by" at bounding box center [358, 86] width 66 height 15
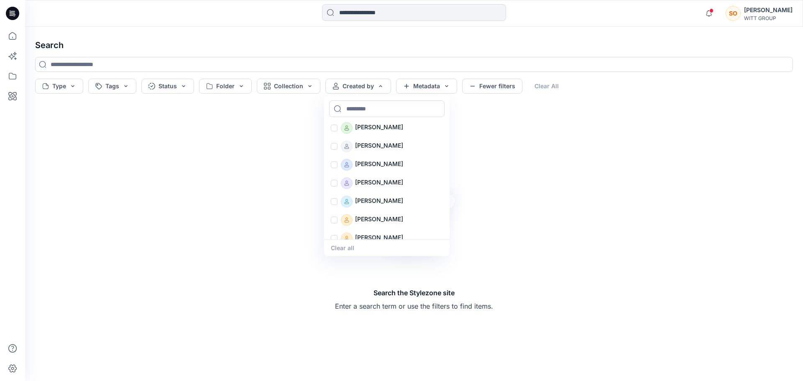
scroll to position [363, 0]
